Goal: Task Accomplishment & Management: Use online tool/utility

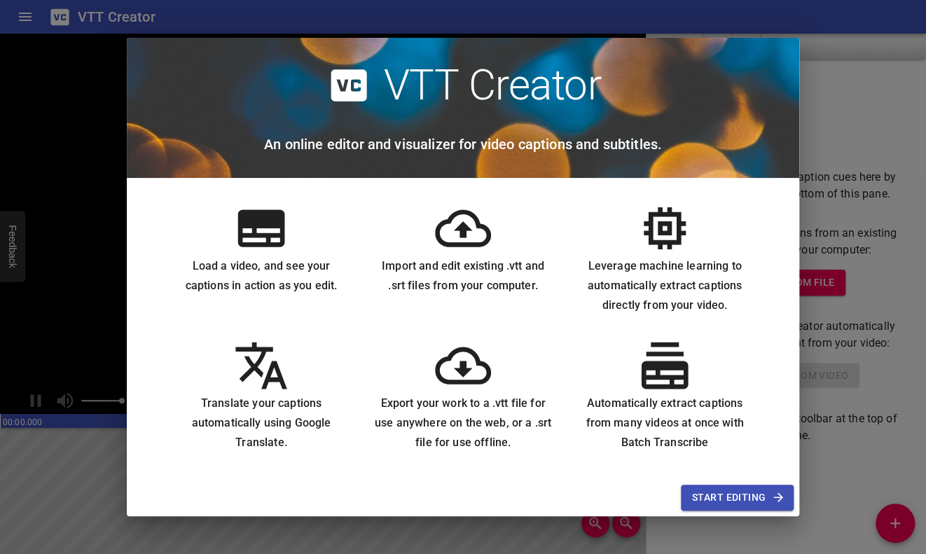
click at [739, 497] on span "Start Editing" at bounding box center [737, 498] width 90 height 18
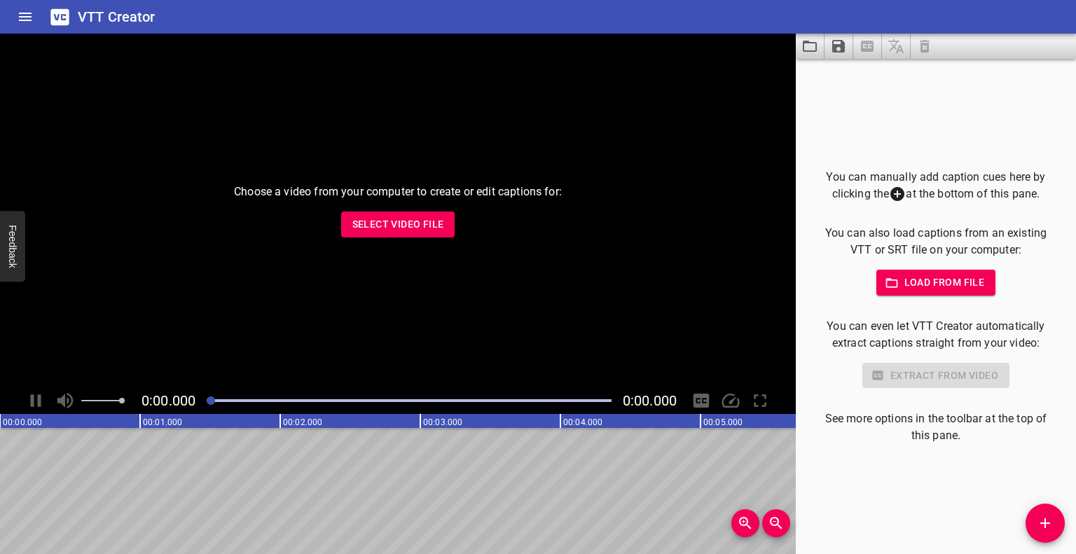
click at [420, 228] on span "Select Video File" at bounding box center [398, 225] width 92 height 18
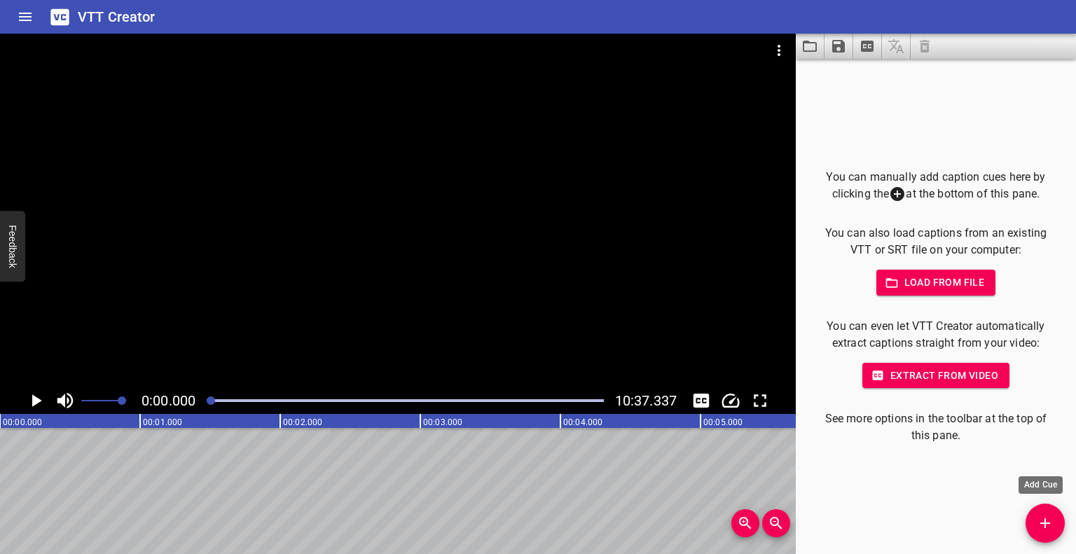
click at [925, 515] on span "Add Cue" at bounding box center [1044, 523] width 39 height 17
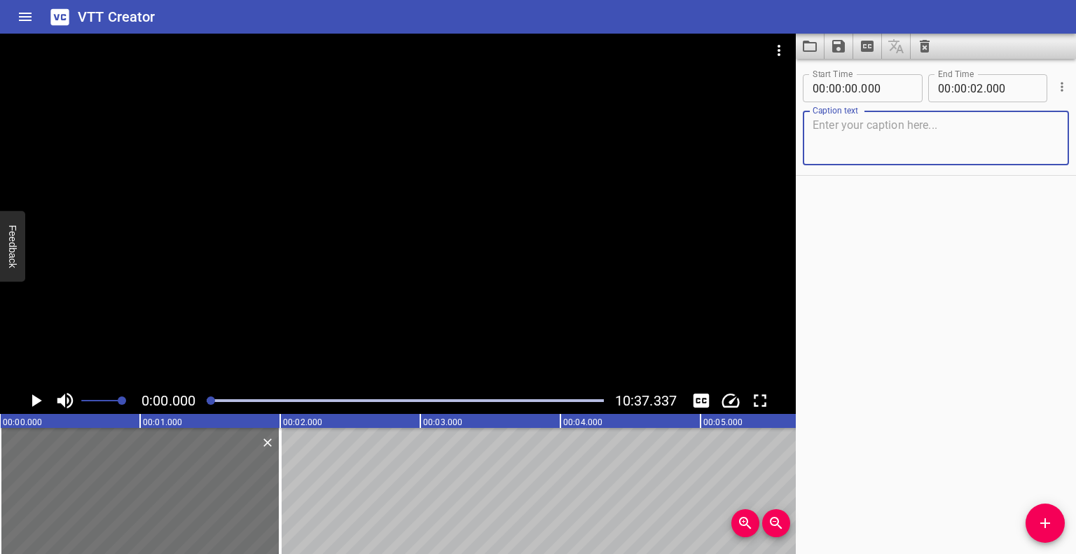
click at [798, 44] on button "Load captions from file" at bounding box center [810, 46] width 29 height 25
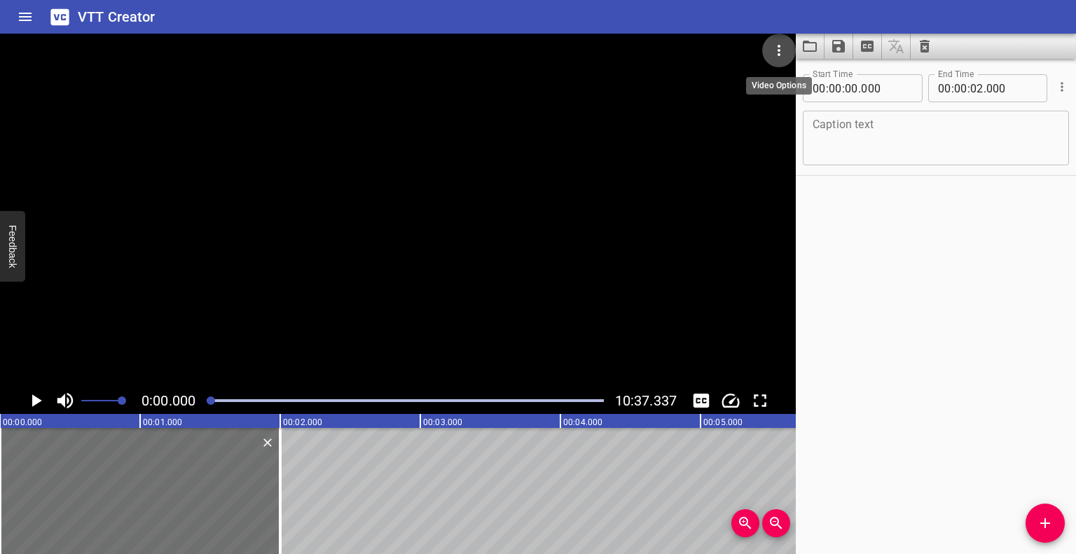
click at [771, 56] on icon "Video Options" at bounding box center [778, 50] width 17 height 17
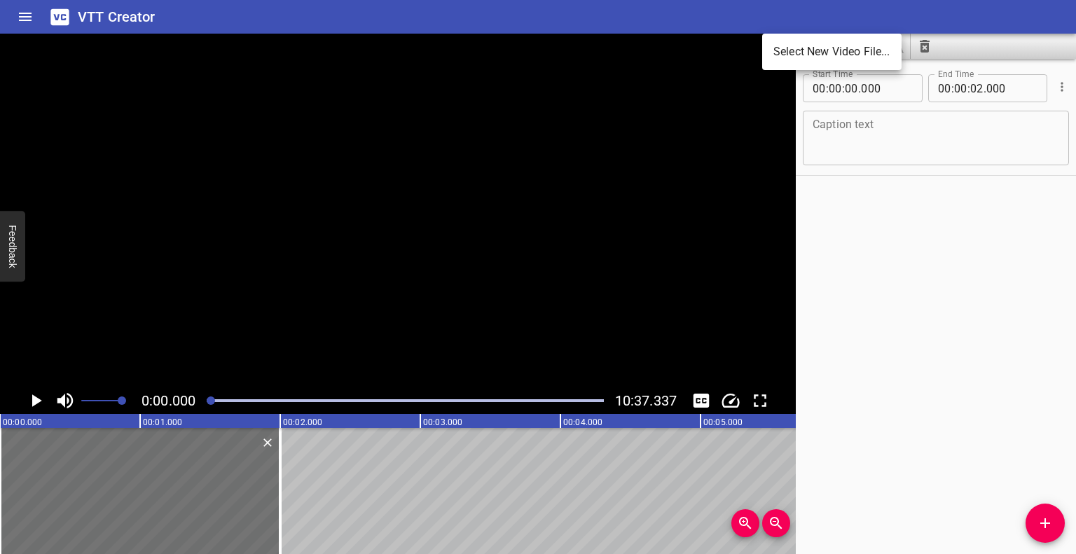
click at [925, 52] on div at bounding box center [538, 277] width 1076 height 554
click at [925, 52] on icon "Clear captions" at bounding box center [924, 46] width 17 height 17
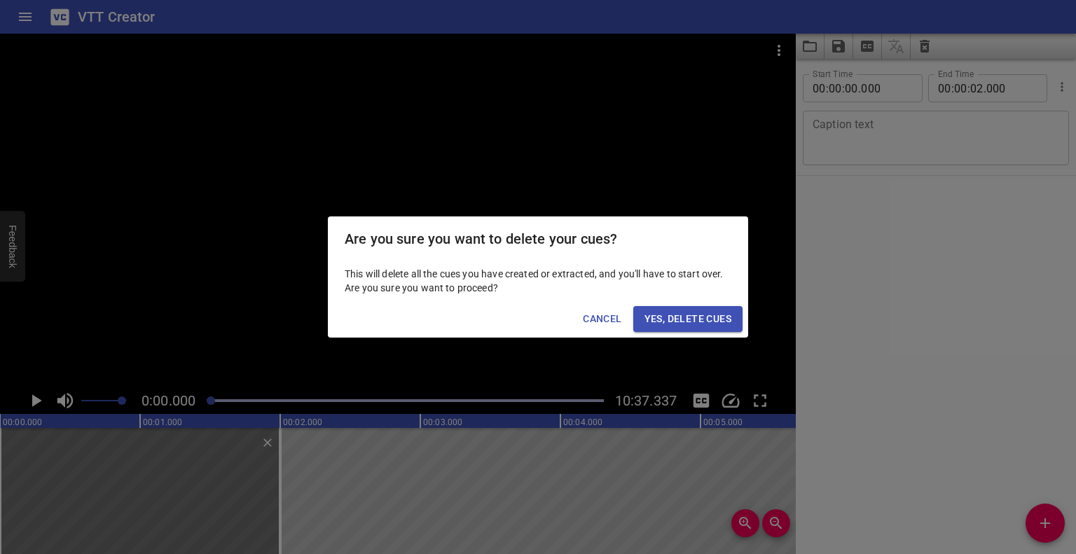
click at [679, 319] on span "Yes, Delete Cues" at bounding box center [687, 319] width 87 height 18
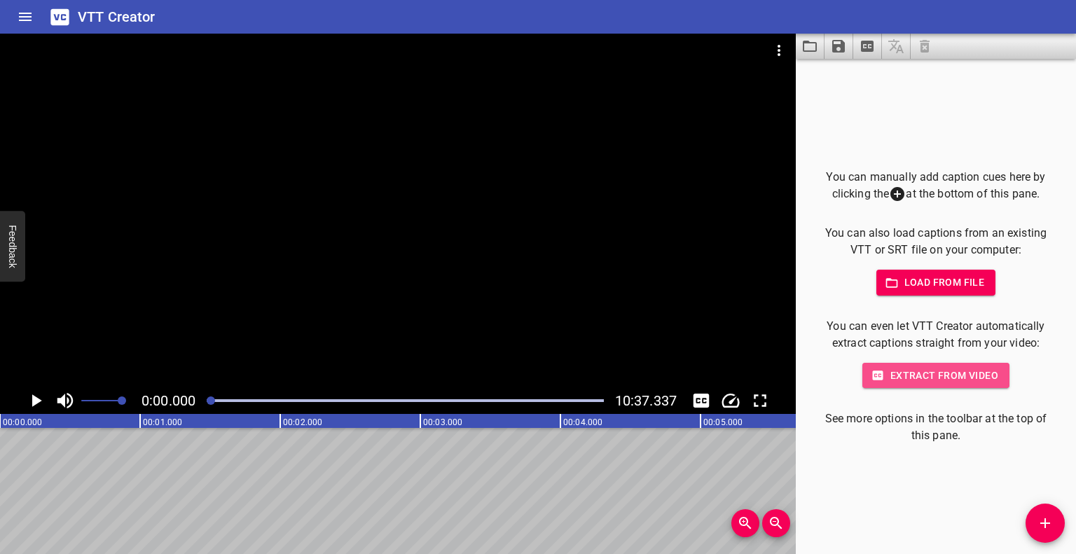
click at [925, 373] on span "Extract from video" at bounding box center [935, 376] width 125 height 18
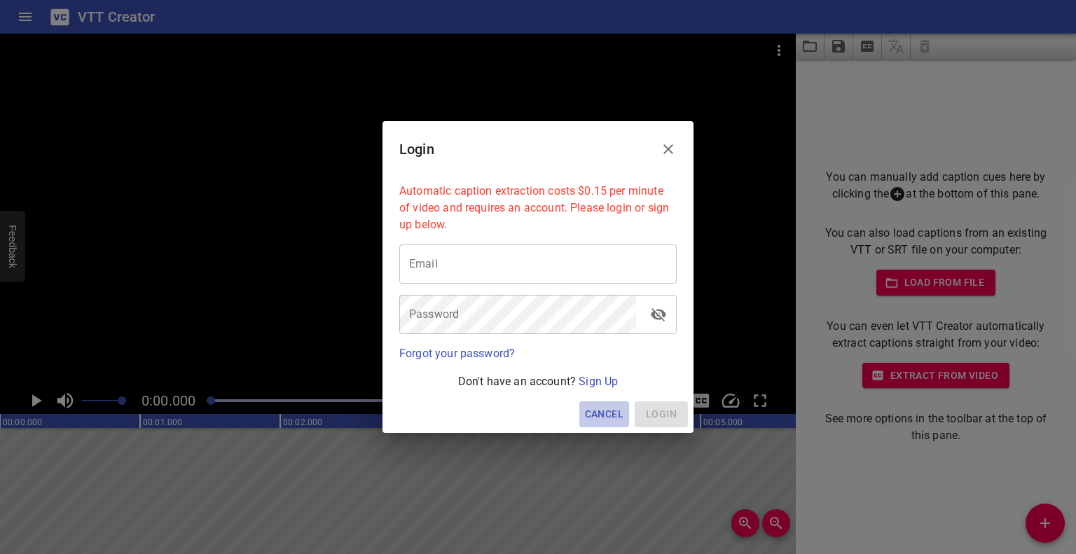
click at [616, 412] on span "Cancel" at bounding box center [604, 415] width 39 height 18
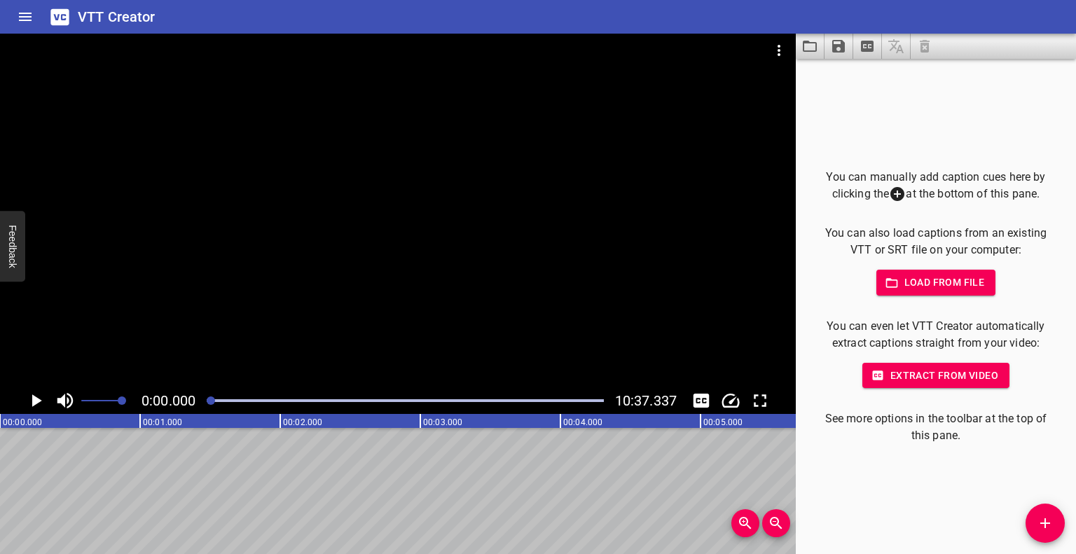
click at [22, 22] on icon "Home" at bounding box center [25, 16] width 17 height 17
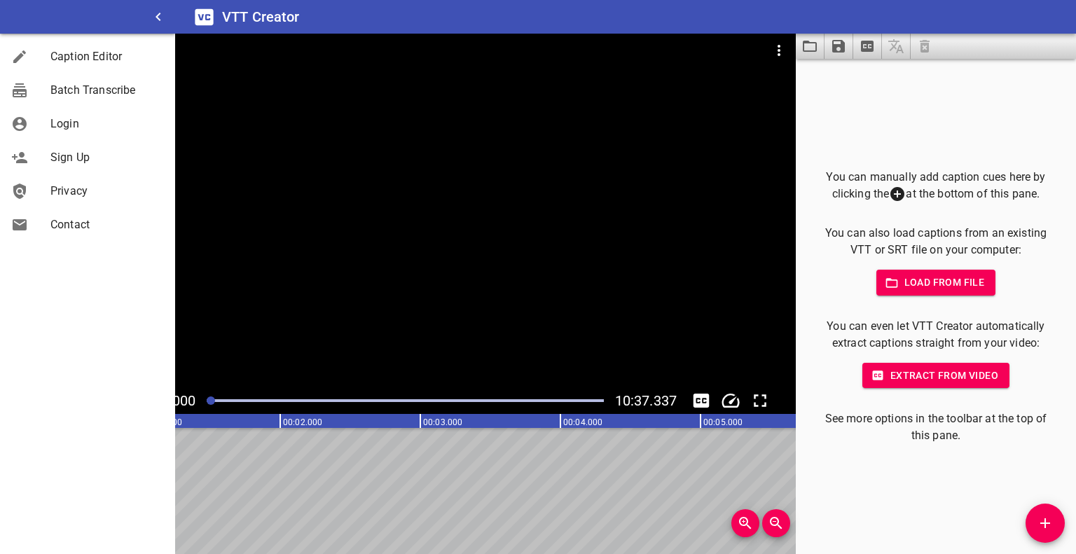
click at [22, 22] on div at bounding box center [87, 17] width 175 height 34
click at [162, 15] on icon "button" at bounding box center [158, 16] width 17 height 17
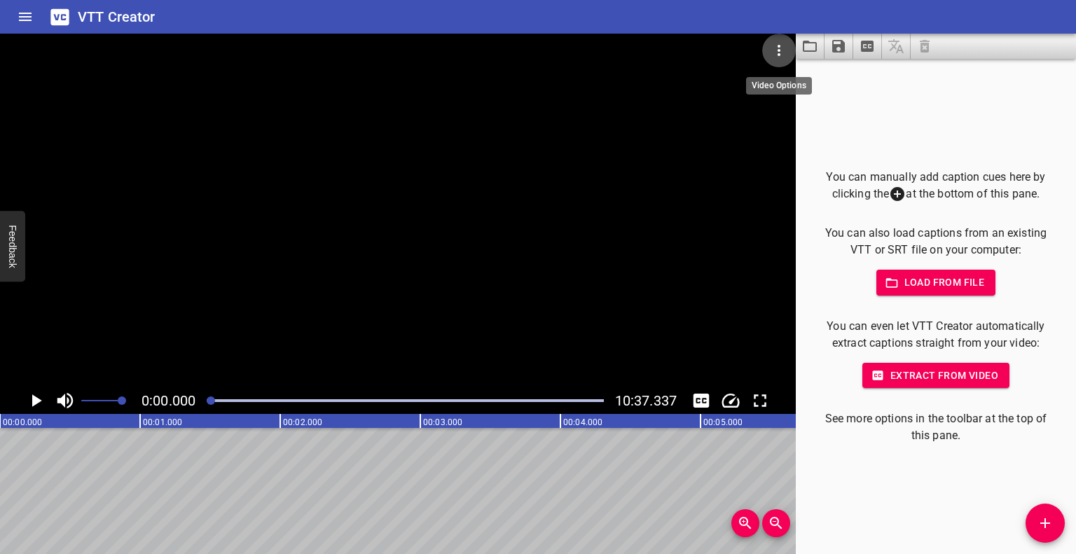
click at [780, 51] on icon "Video Options" at bounding box center [778, 50] width 17 height 17
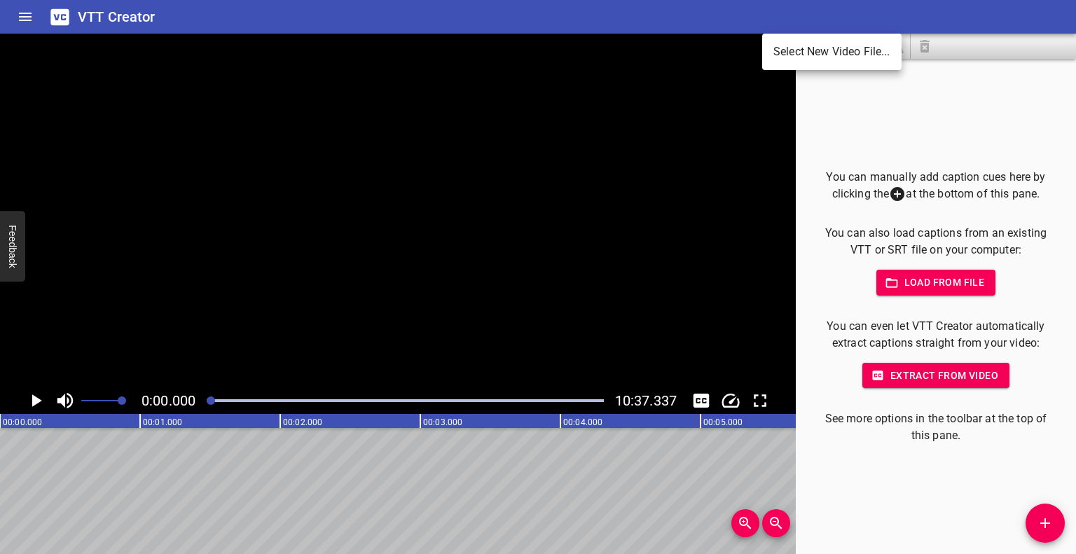
click at [658, 15] on div at bounding box center [538, 277] width 1076 height 554
drag, startPoint x: 314, startPoint y: 288, endPoint x: 124, endPoint y: 473, distance: 265.5
drag, startPoint x: 124, startPoint y: 473, endPoint x: 906, endPoint y: 493, distance: 781.9
click at [906, 493] on div "You can manually add caption cues here by clicking the at the bottom of this pa…" at bounding box center [936, 306] width 280 height 495
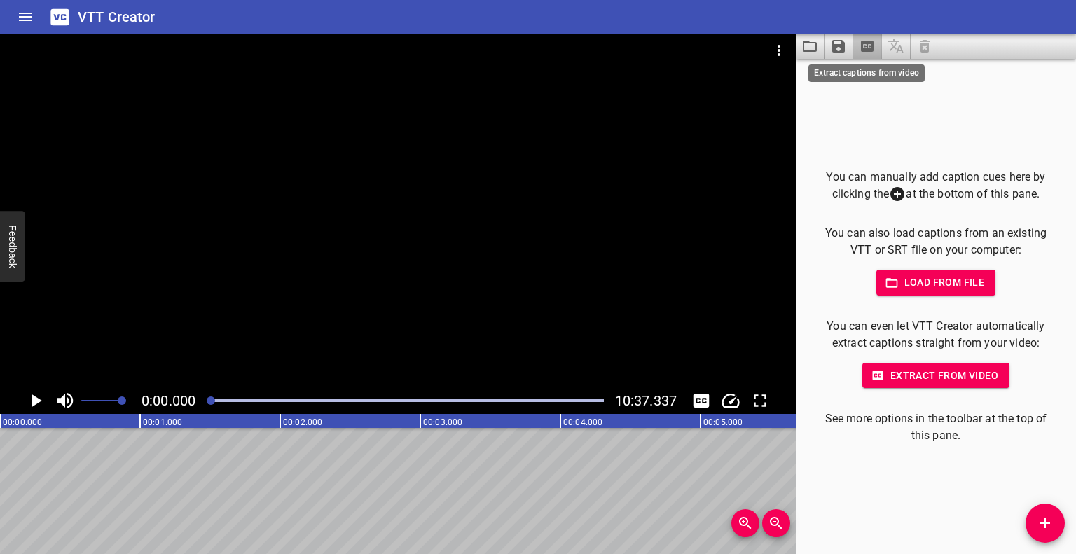
click at [869, 47] on icon "Extract captions from video" at bounding box center [867, 46] width 17 height 17
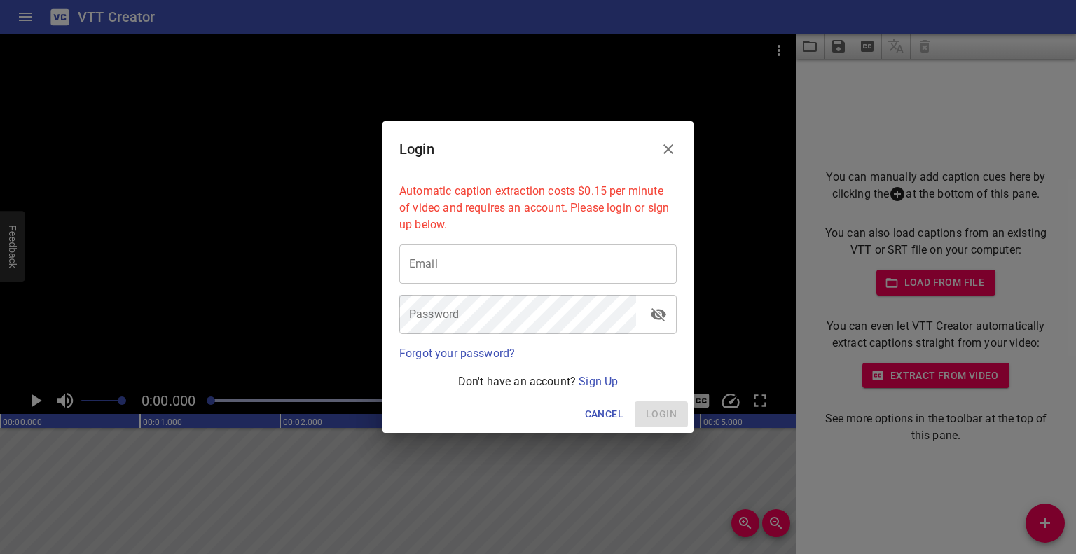
click at [674, 148] on icon "Close" at bounding box center [668, 149] width 17 height 17
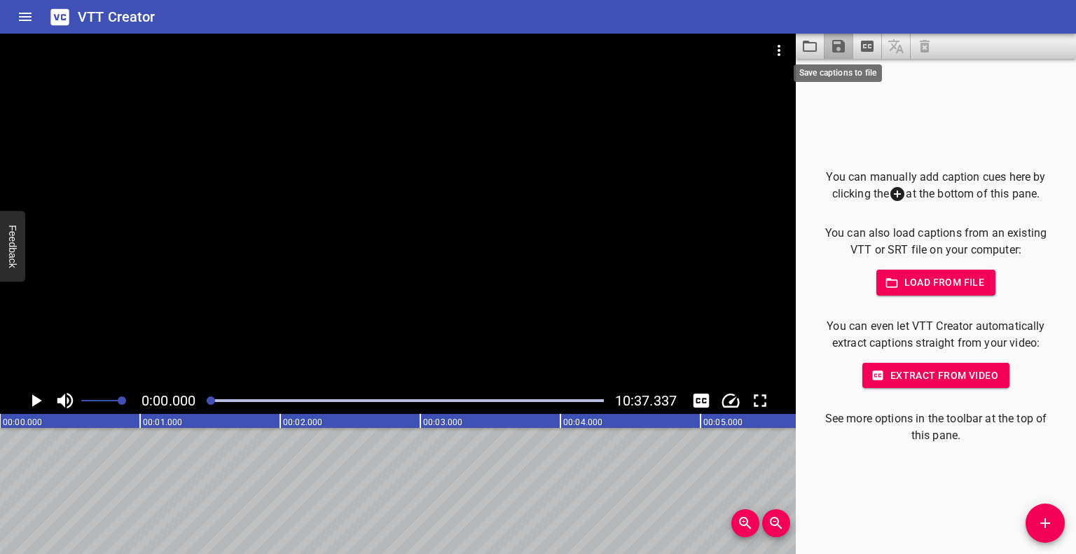
click at [840, 41] on icon "Save captions to file" at bounding box center [838, 46] width 13 height 13
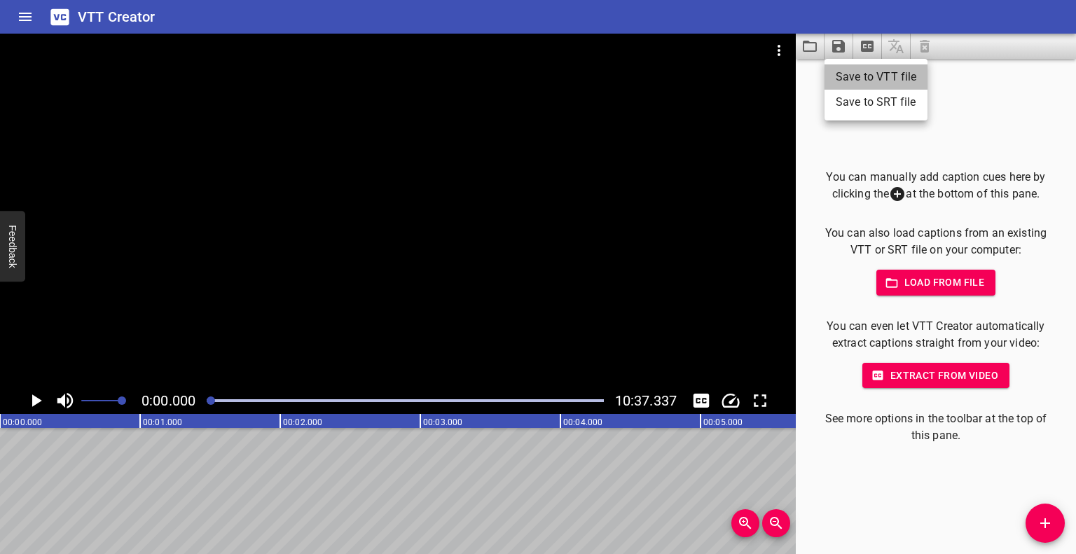
click at [869, 75] on li "Save to VTT file" at bounding box center [875, 76] width 103 height 25
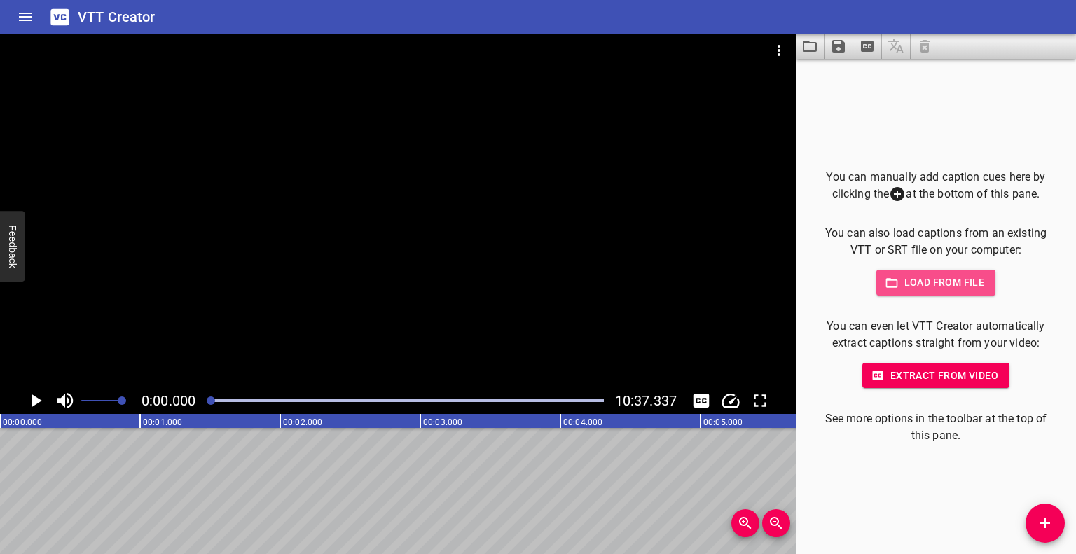
click at [925, 282] on span "Load from file" at bounding box center [935, 283] width 97 height 18
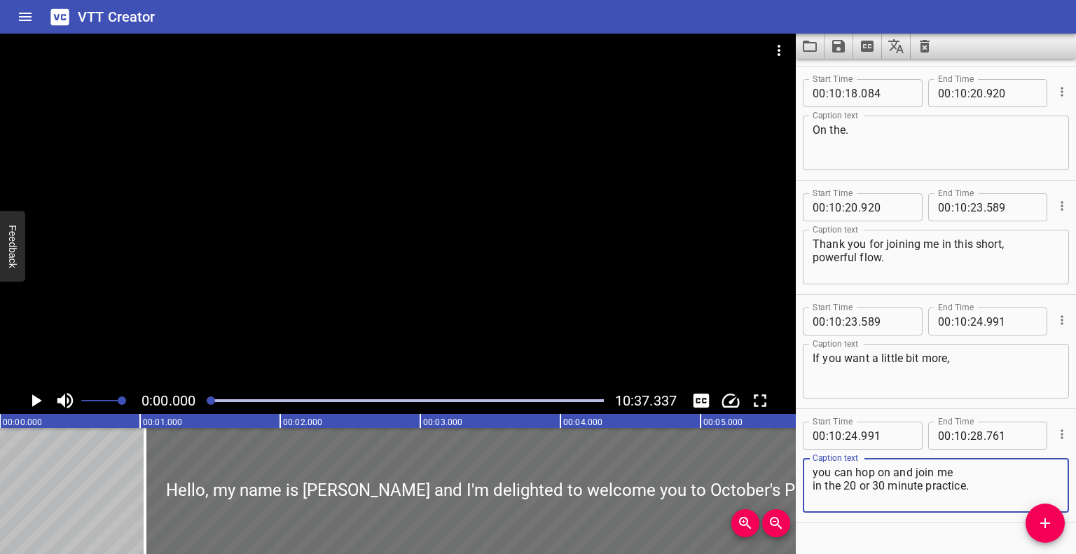
scroll to position [20234, 0]
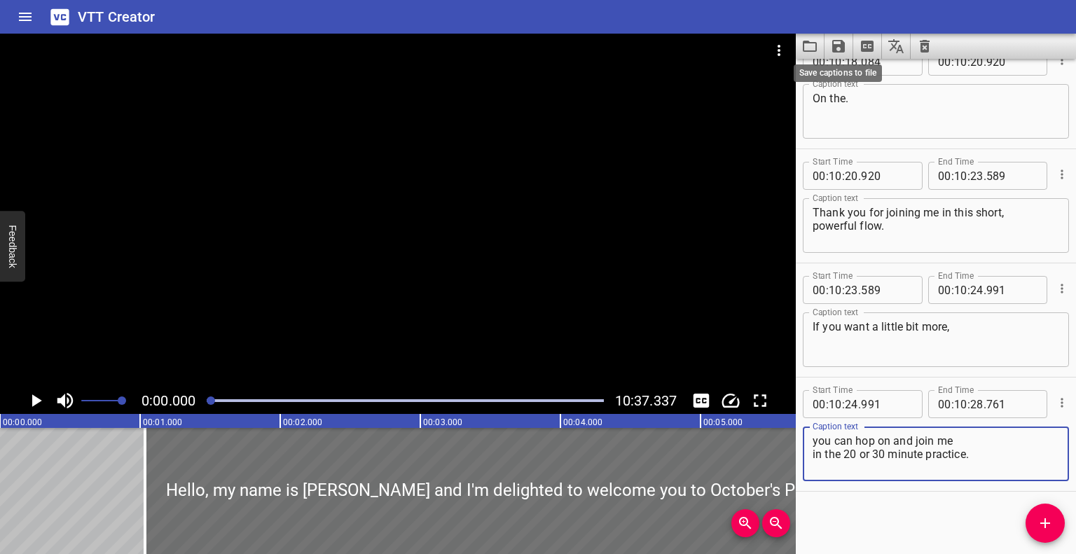
type textarea "you can hop on and join me in the 20 or 30 minute practice."
click at [840, 45] on icon "Save captions to file" at bounding box center [838, 46] width 13 height 13
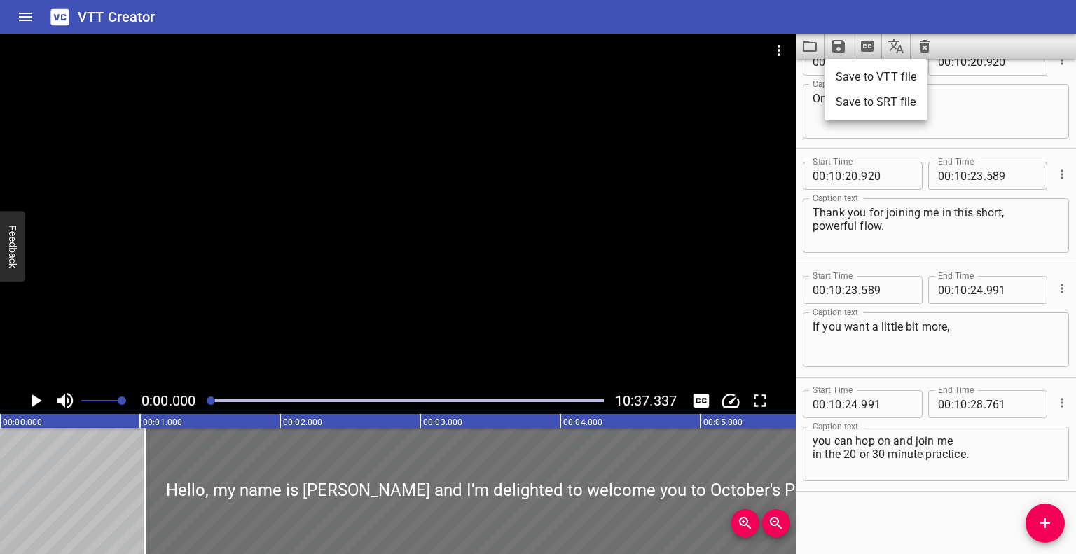
click at [861, 72] on li "Save to VTT file" at bounding box center [875, 76] width 103 height 25
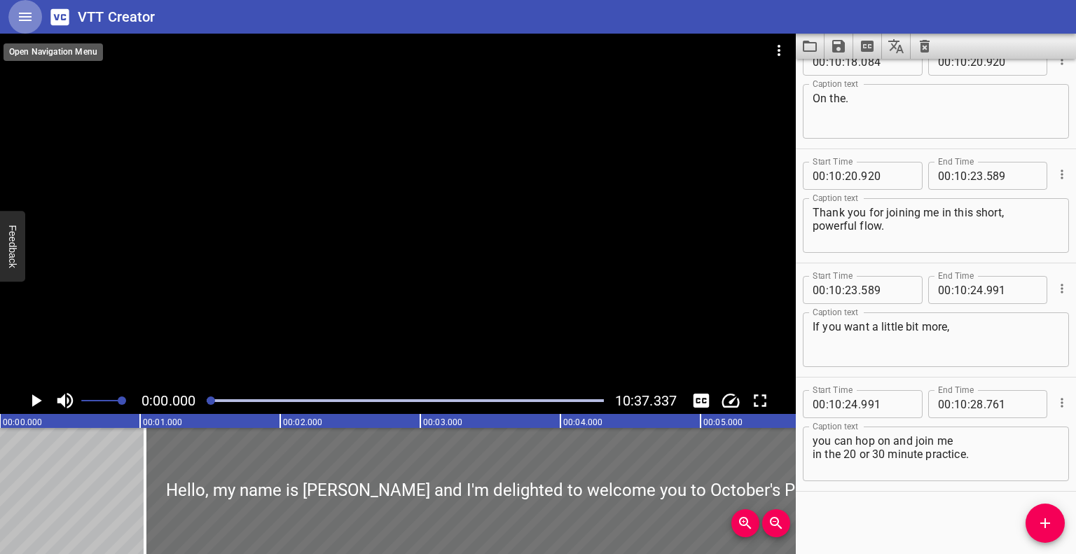
click at [25, 16] on icon "Home" at bounding box center [25, 17] width 13 height 8
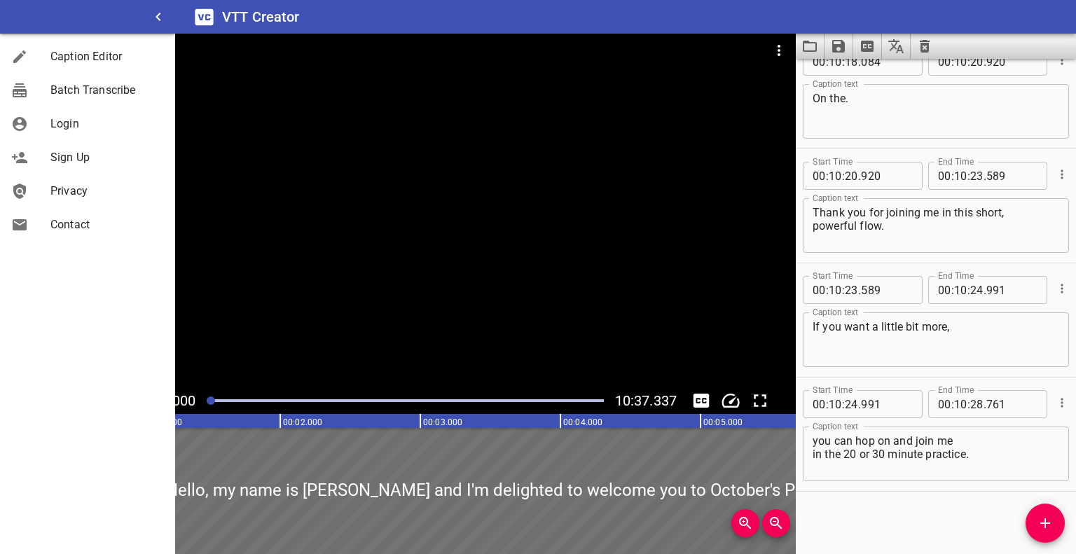
click at [25, 16] on div at bounding box center [87, 17] width 175 height 34
click at [925, 42] on icon "Clear captions" at bounding box center [924, 46] width 17 height 17
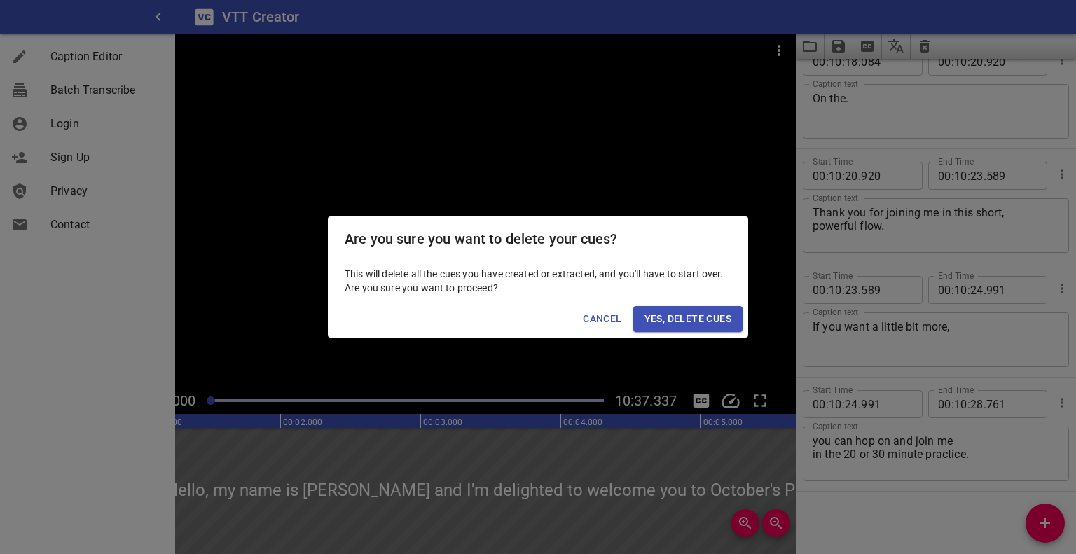
click at [723, 317] on span "Yes, Delete Cues" at bounding box center [687, 319] width 87 height 18
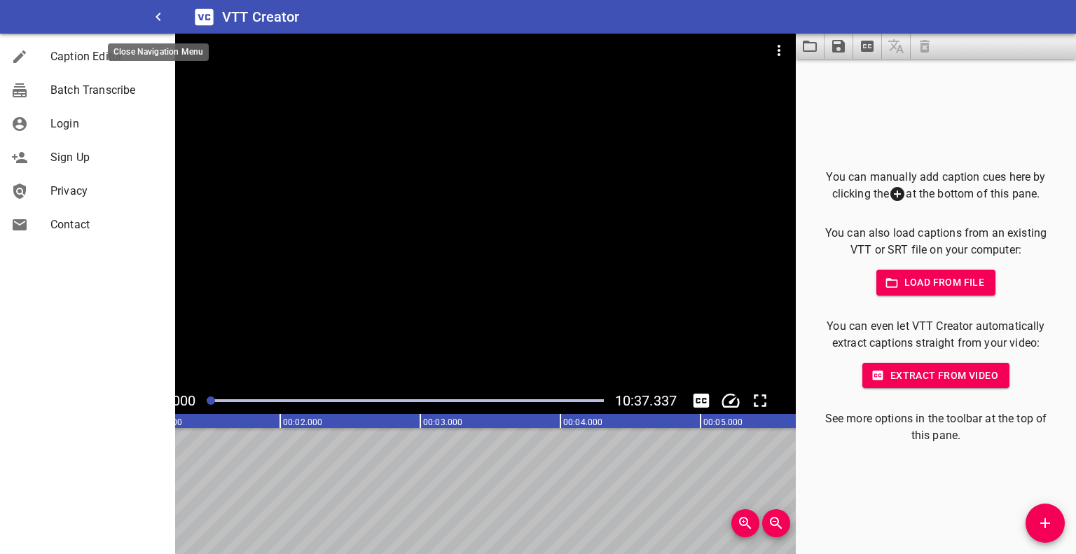
click at [153, 18] on icon "button" at bounding box center [158, 16] width 17 height 17
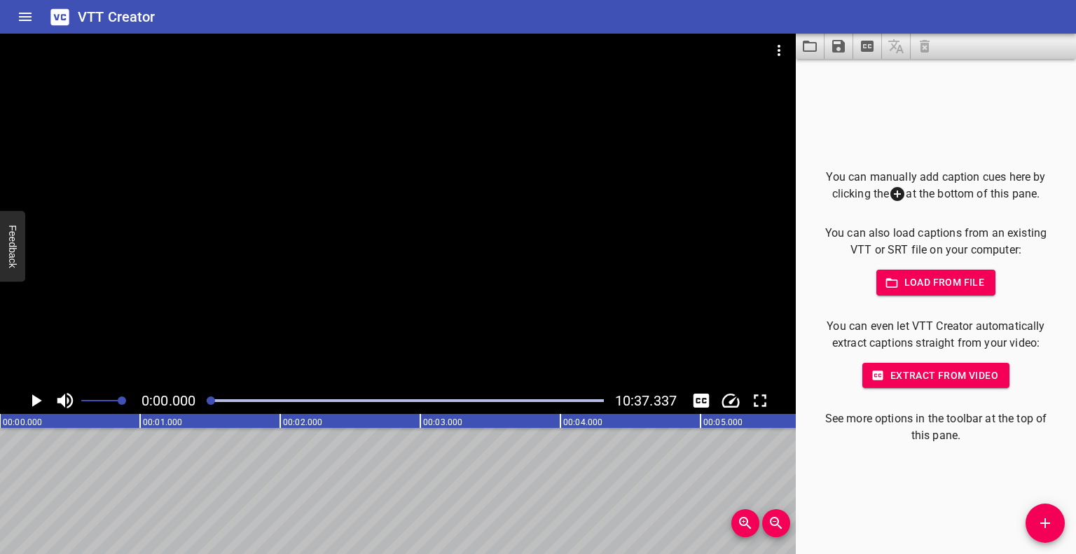
click at [104, 16] on h6 "VTT Creator" at bounding box center [117, 17] width 78 height 22
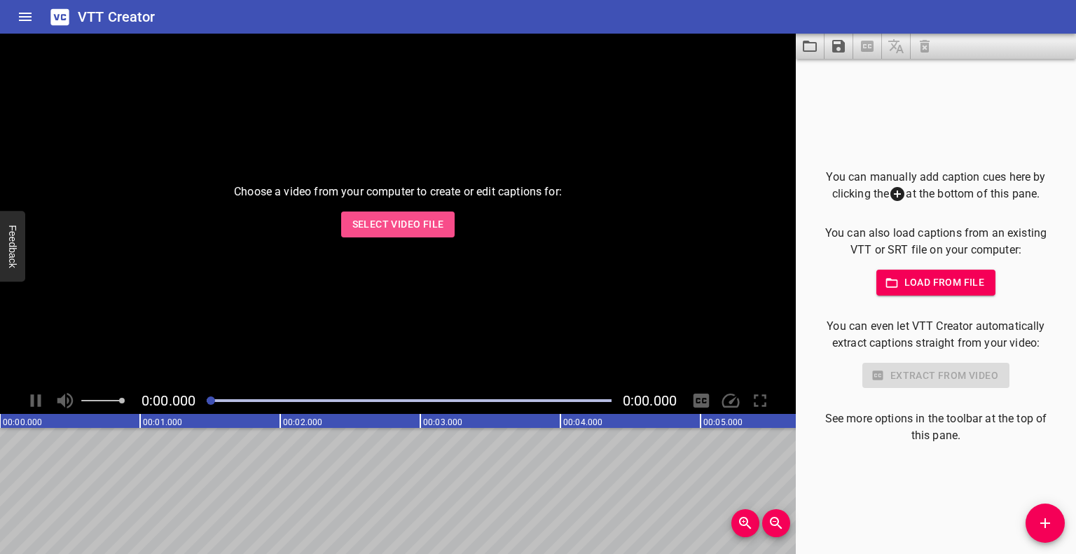
click at [406, 226] on span "Select Video File" at bounding box center [398, 225] width 92 height 18
click at [951, 279] on span "Load from file" at bounding box center [935, 283] width 97 height 18
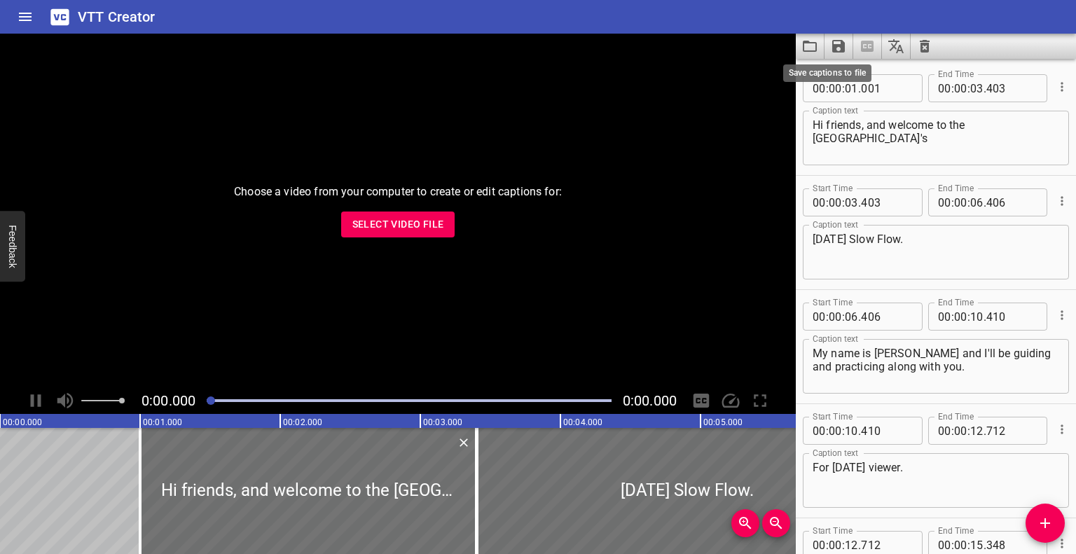
click at [835, 44] on icon "Save captions to file" at bounding box center [838, 46] width 13 height 13
type textarea "[MEDICAL_DATA]."
click at [856, 77] on li "Save to VTT file" at bounding box center [875, 76] width 103 height 25
click at [922, 47] on icon "Clear captions" at bounding box center [924, 46] width 17 height 17
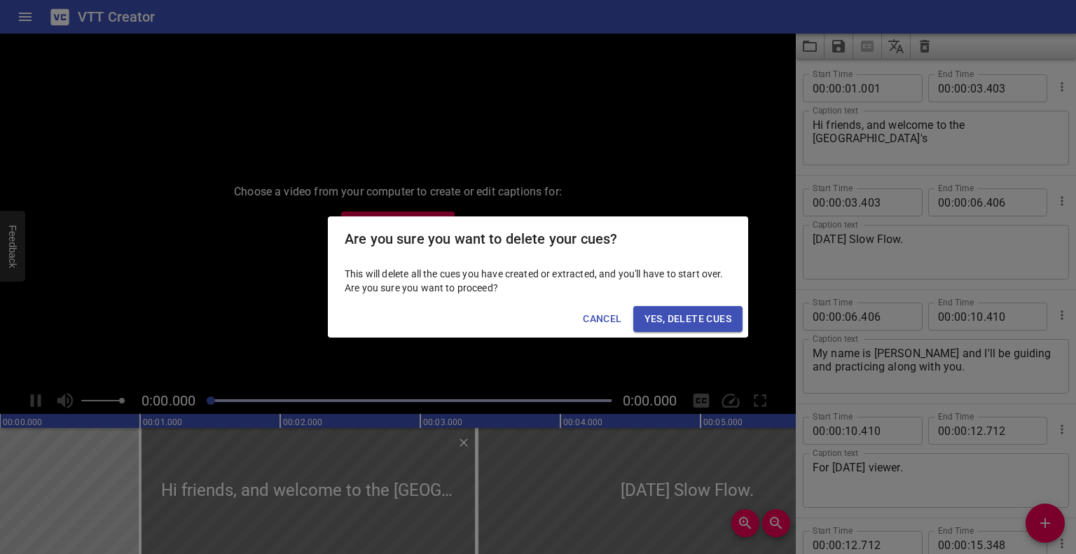
click at [693, 314] on span "Yes, Delete Cues" at bounding box center [687, 319] width 87 height 18
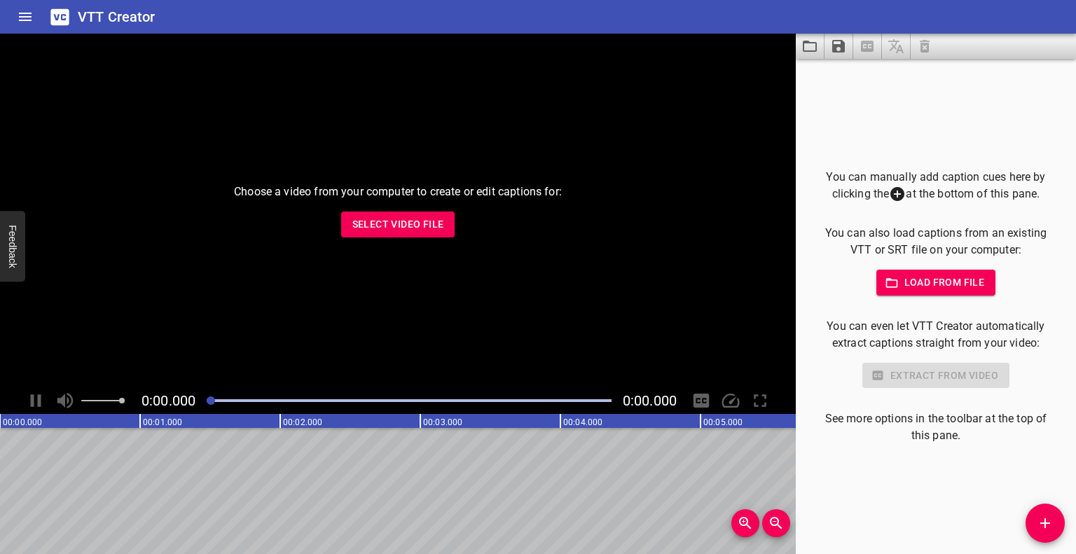
click at [947, 282] on span "Load from file" at bounding box center [935, 283] width 97 height 18
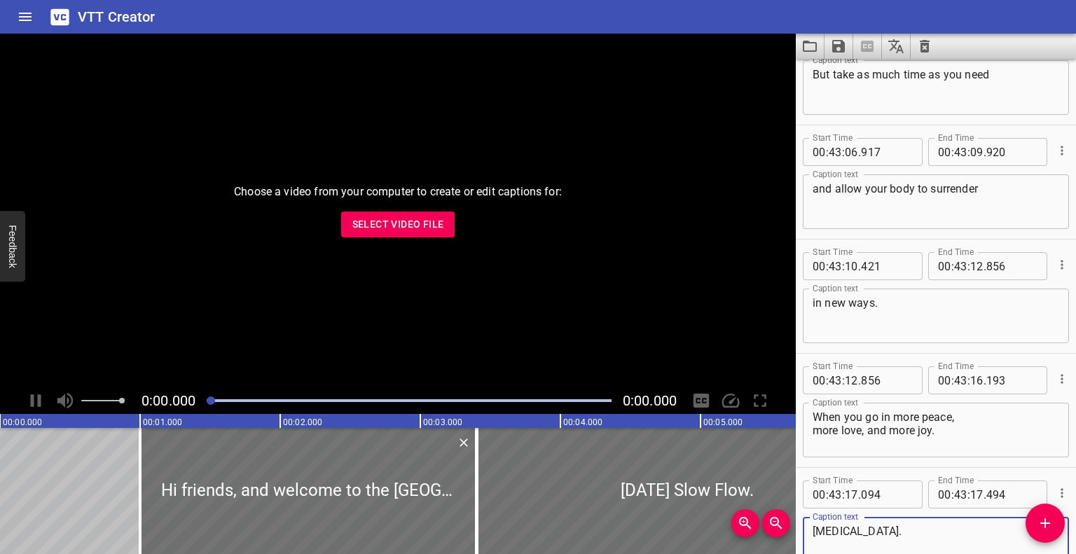
scroll to position [84853, 0]
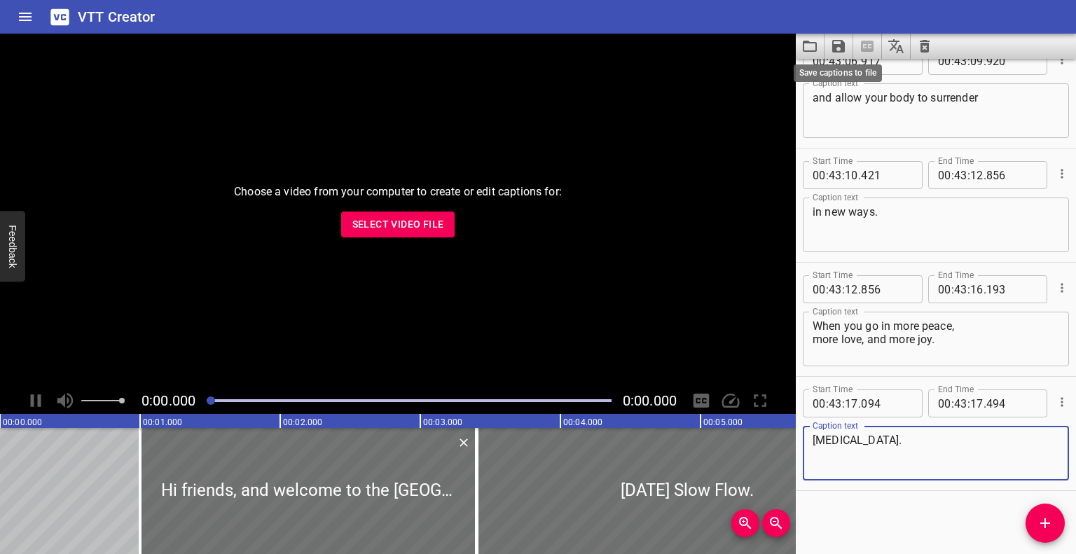
type textarea "[MEDICAL_DATA]."
click at [834, 48] on icon "Save captions to file" at bounding box center [838, 46] width 13 height 13
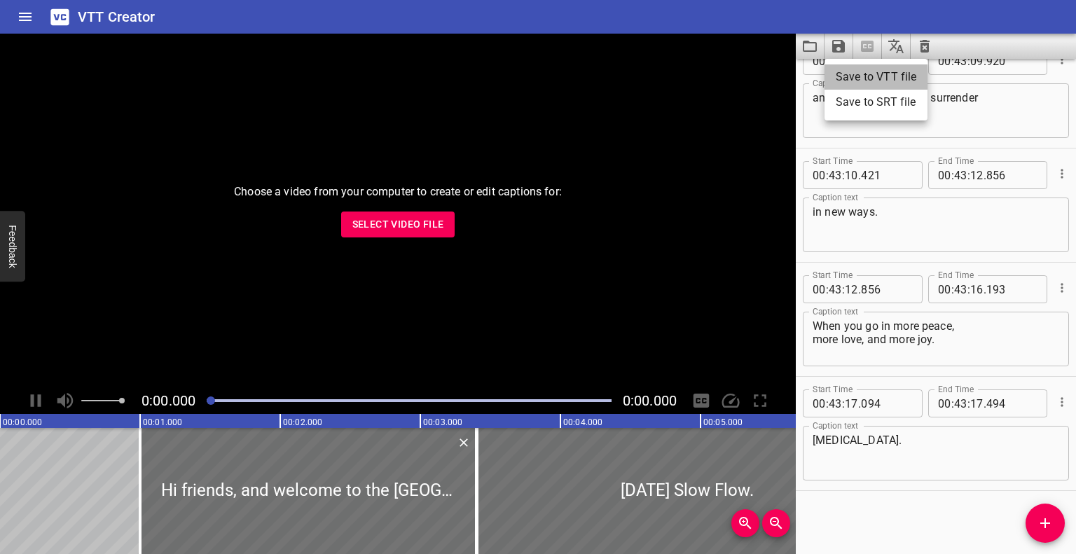
click at [850, 68] on li "Save to VTT file" at bounding box center [875, 76] width 103 height 25
click at [927, 44] on icon "Clear captions" at bounding box center [925, 46] width 10 height 13
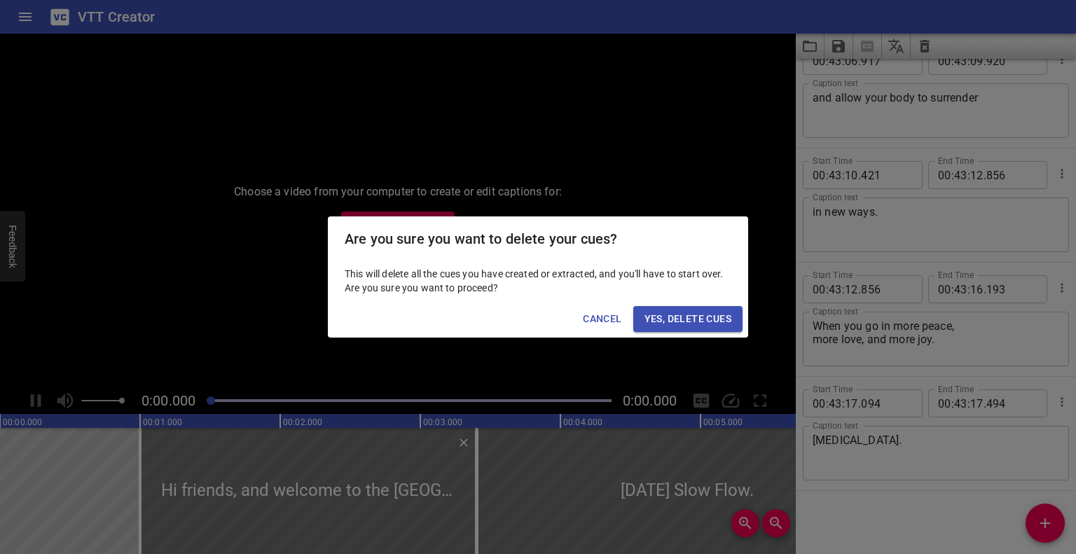
click at [698, 314] on span "Yes, Delete Cues" at bounding box center [687, 319] width 87 height 18
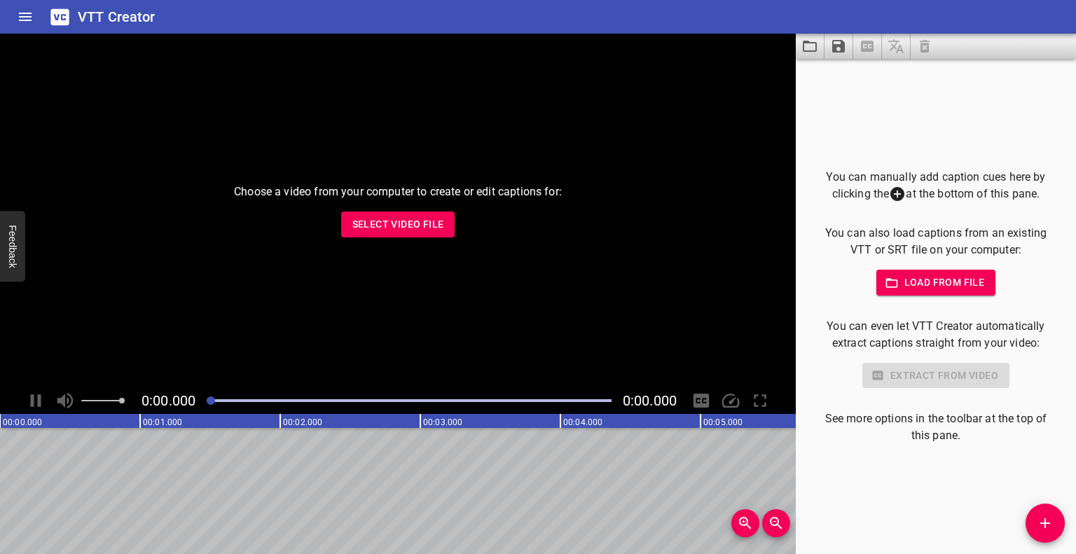
click at [940, 283] on span "Load from file" at bounding box center [935, 283] width 97 height 18
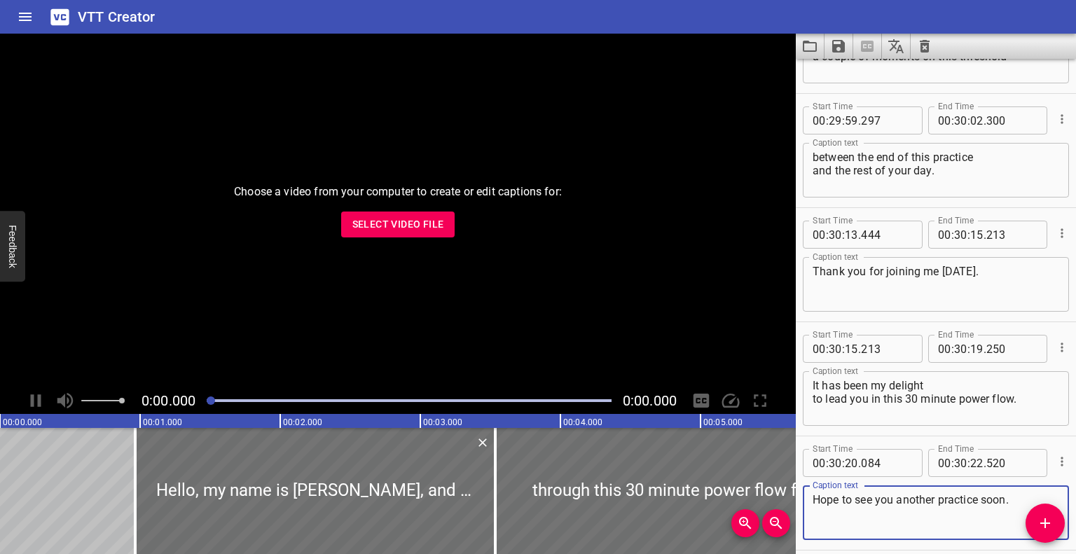
scroll to position [55397, 0]
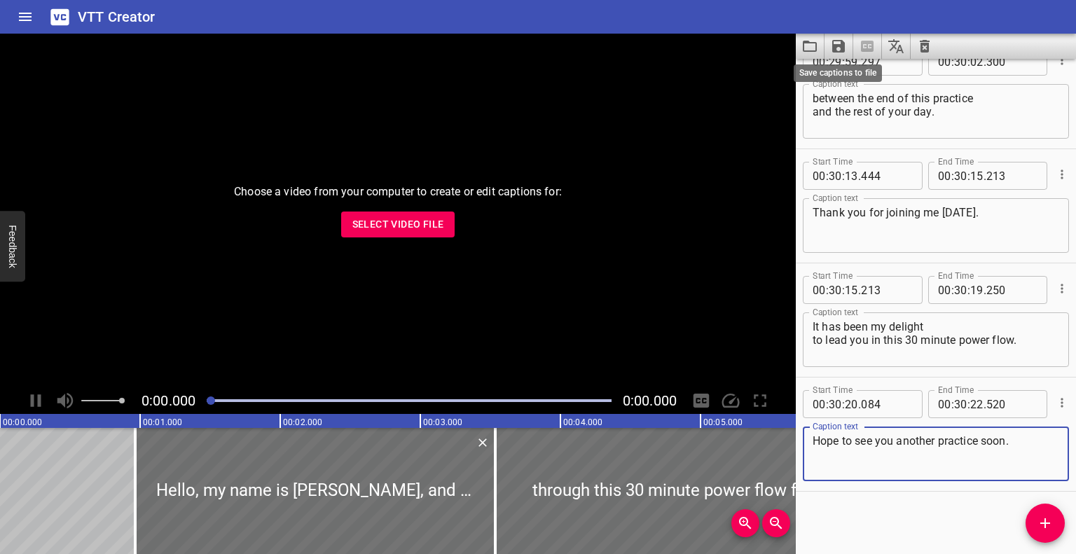
type textarea "Hope to see you another practice soon."
click at [840, 44] on icon "Save captions to file" at bounding box center [838, 46] width 13 height 13
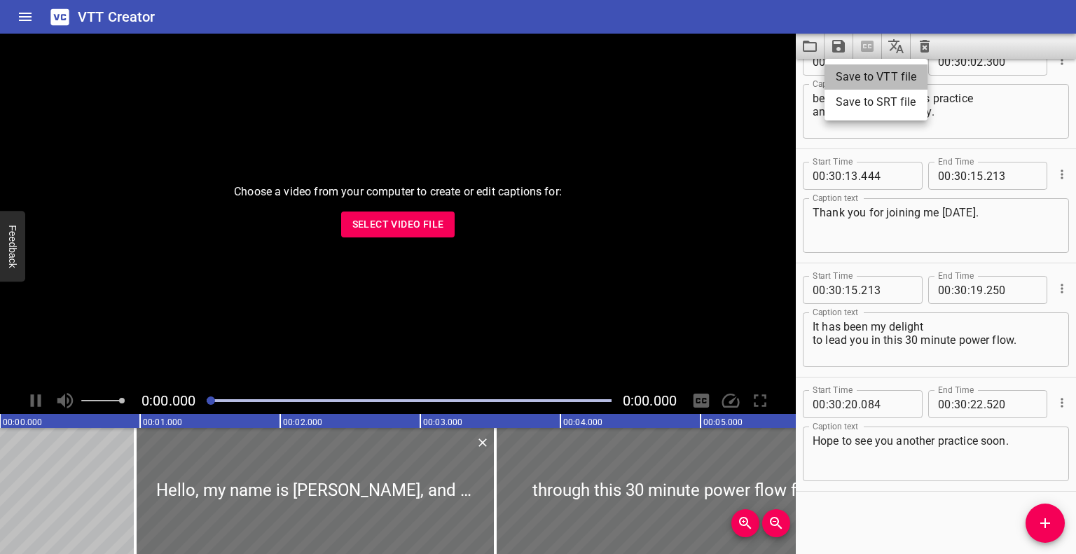
click at [860, 70] on li "Save to VTT file" at bounding box center [875, 76] width 103 height 25
click at [926, 44] on icon "Clear captions" at bounding box center [925, 46] width 10 height 13
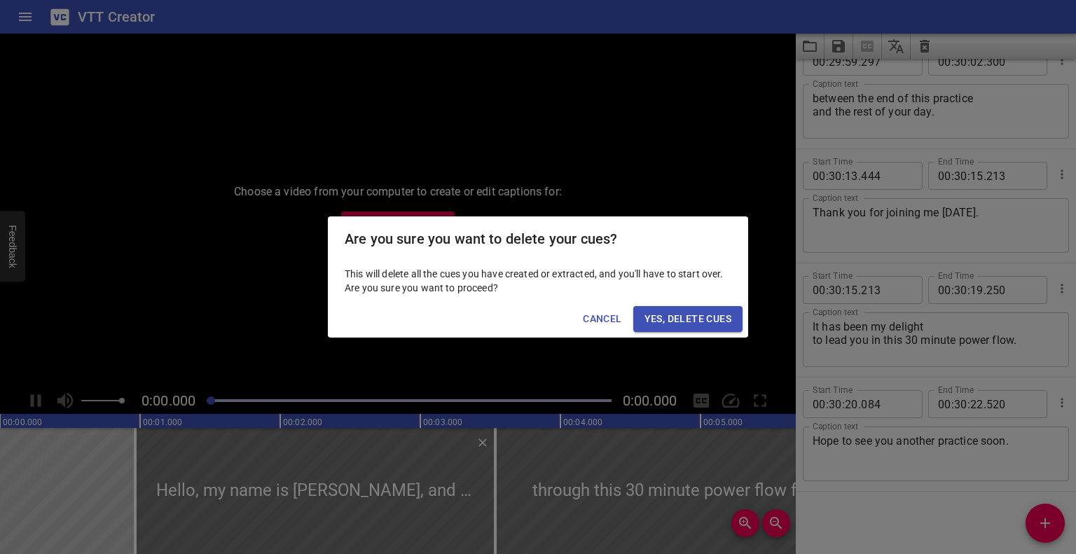
click at [710, 316] on span "Yes, Delete Cues" at bounding box center [687, 319] width 87 height 18
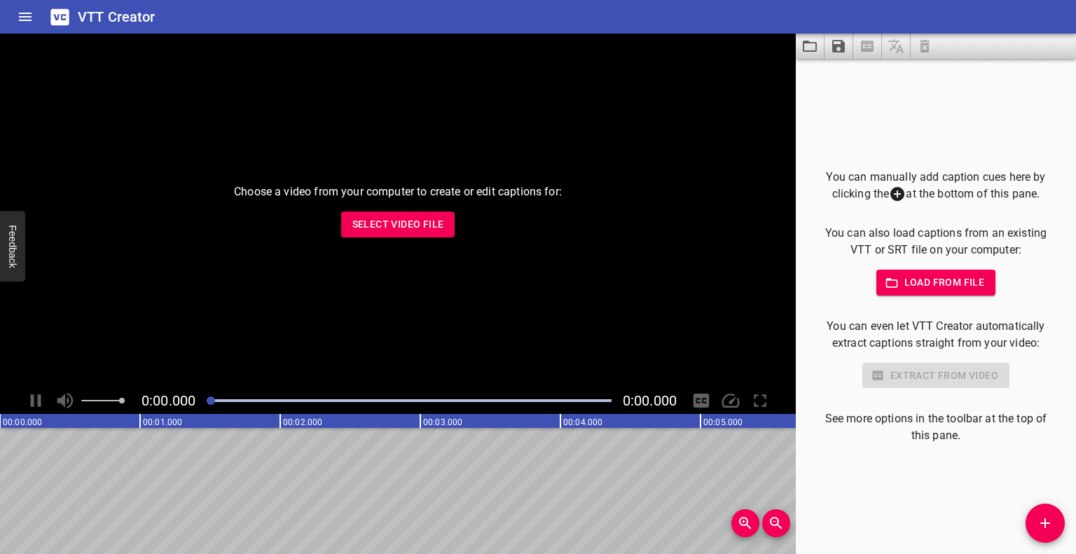
click at [956, 280] on span "Load from file" at bounding box center [935, 283] width 97 height 18
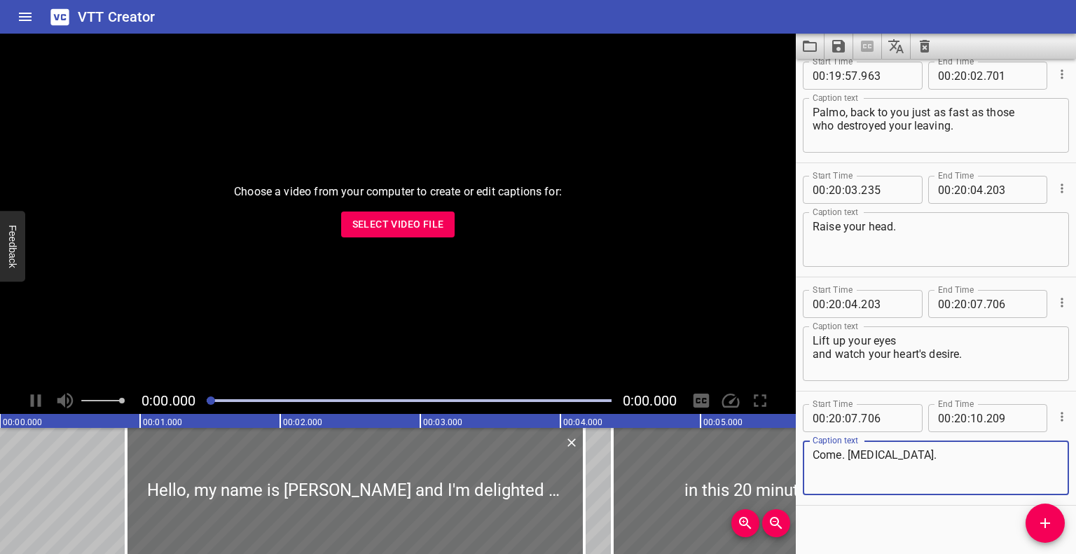
scroll to position [38273, 0]
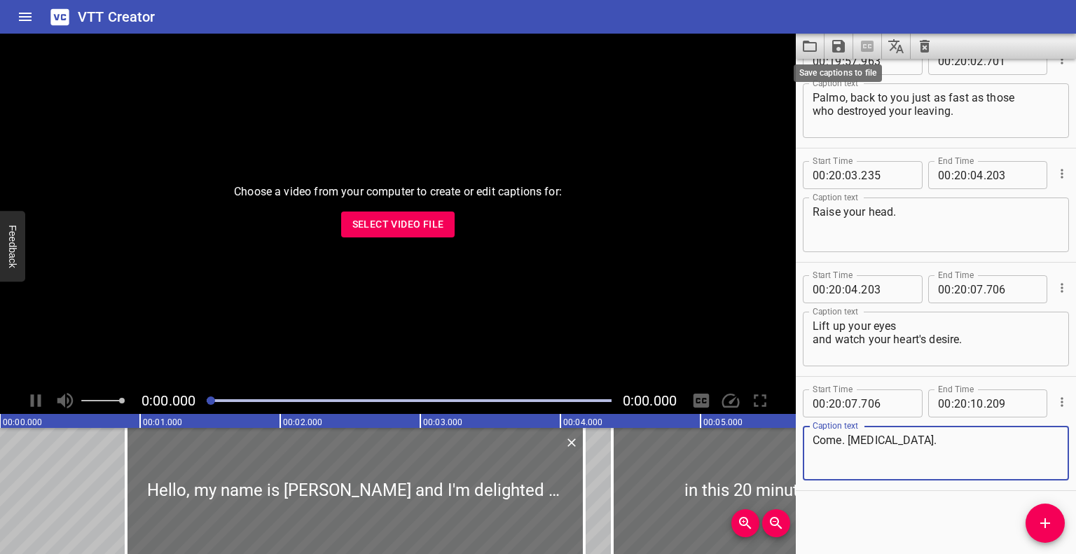
type textarea "Come. [MEDICAL_DATA]."
click at [835, 45] on icon "Save captions to file" at bounding box center [838, 46] width 13 height 13
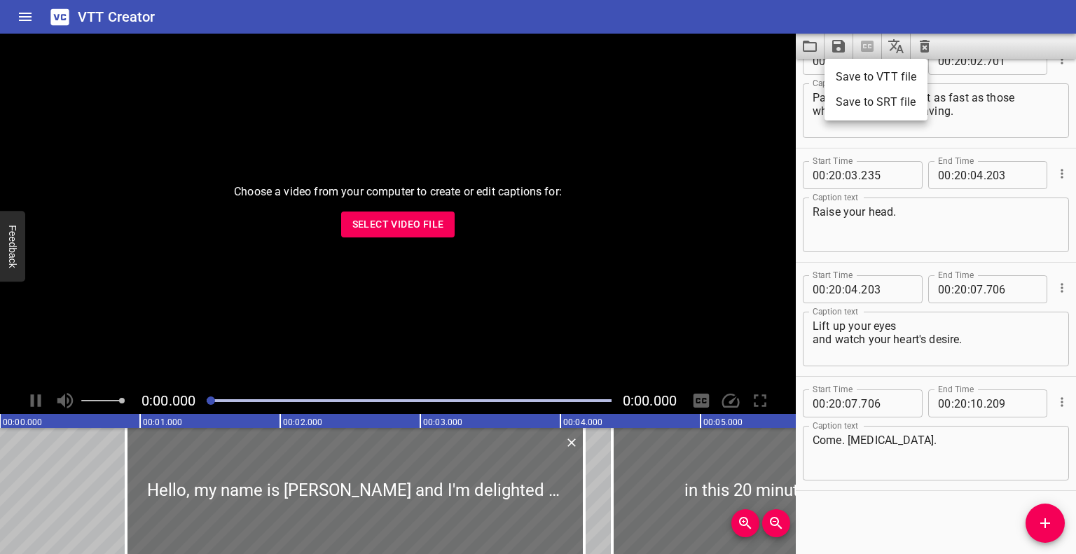
click at [849, 71] on li "Save to VTT file" at bounding box center [875, 76] width 103 height 25
